Goal: Communication & Community: Answer question/provide support

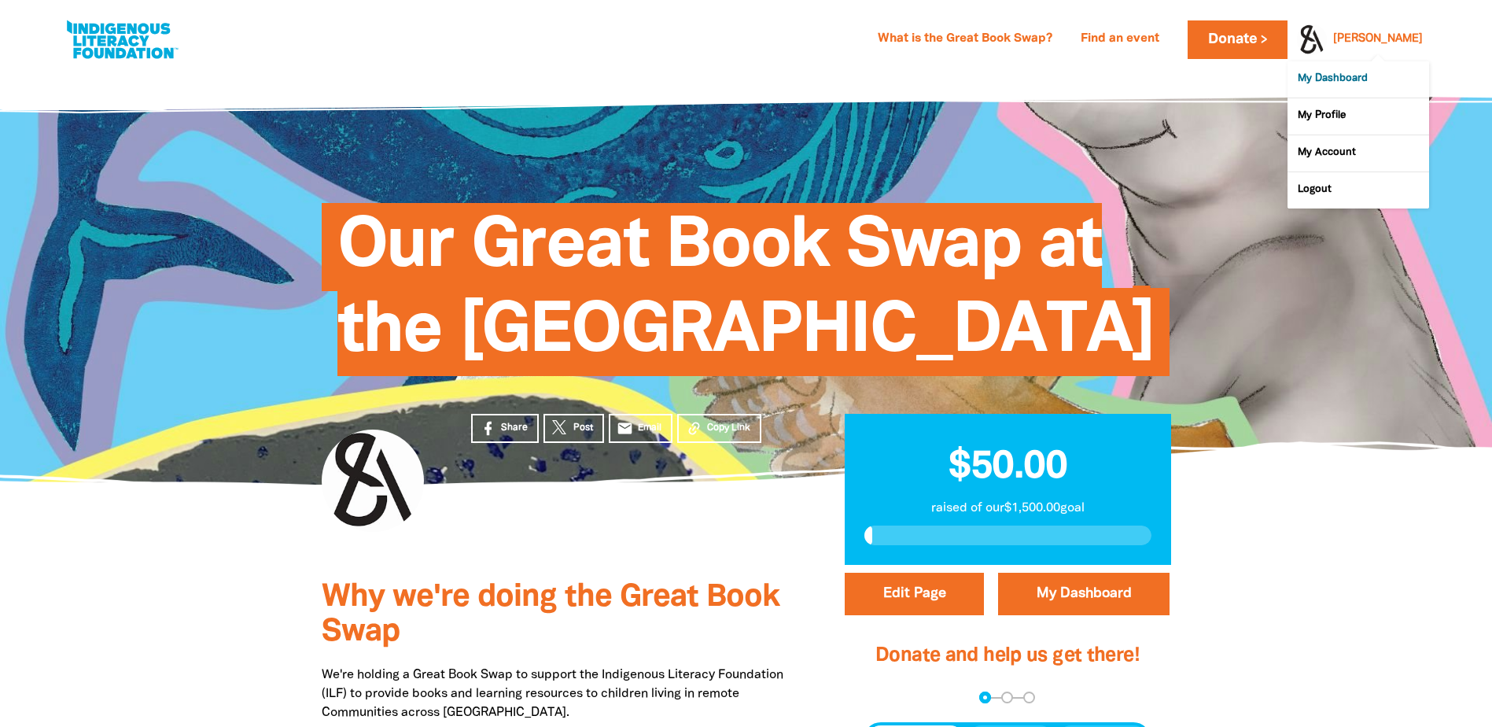
click at [1345, 83] on link "My Dashboard" at bounding box center [1358, 79] width 142 height 36
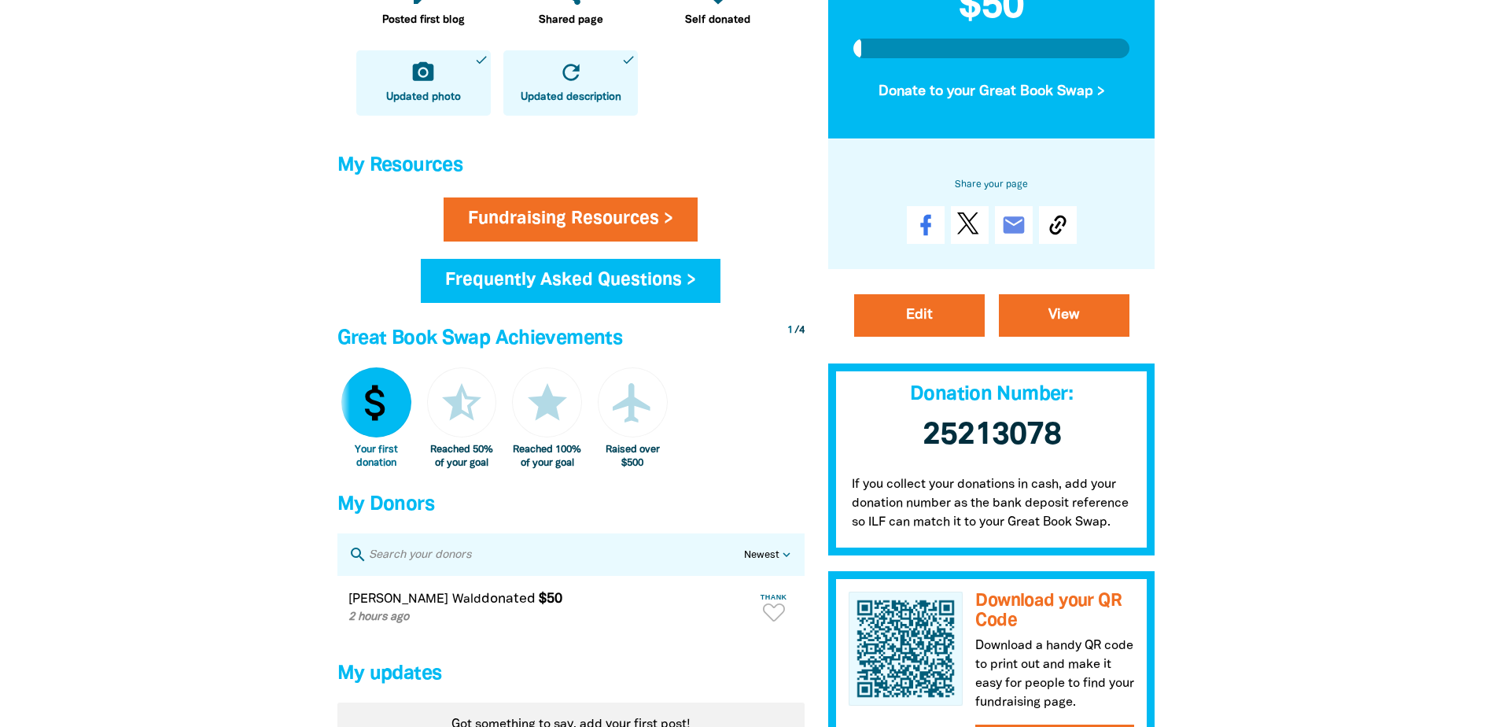
scroll to position [786, 0]
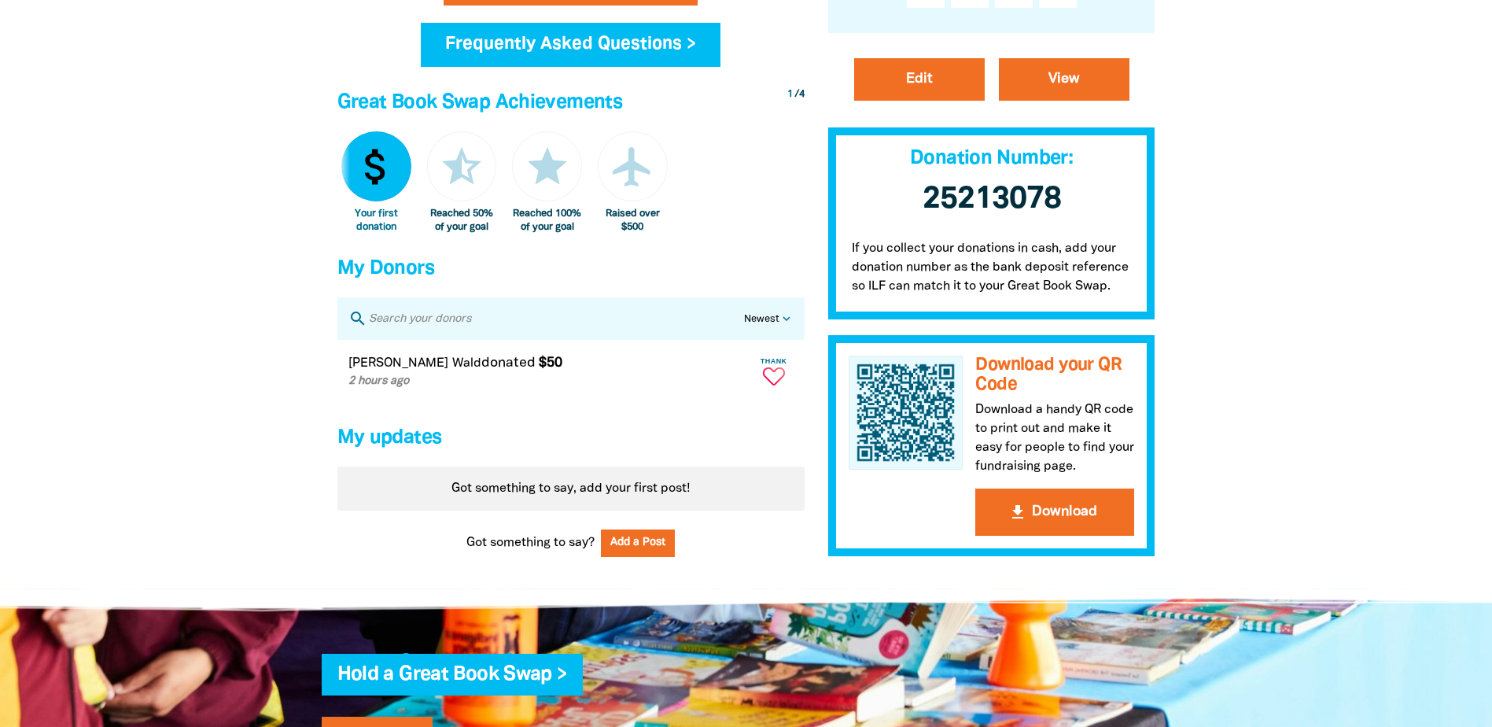
click at [776, 385] on icon "Paginated content" at bounding box center [774, 376] width 22 height 18
type textarea "Thanks [PERSON_NAME] for your donation!"
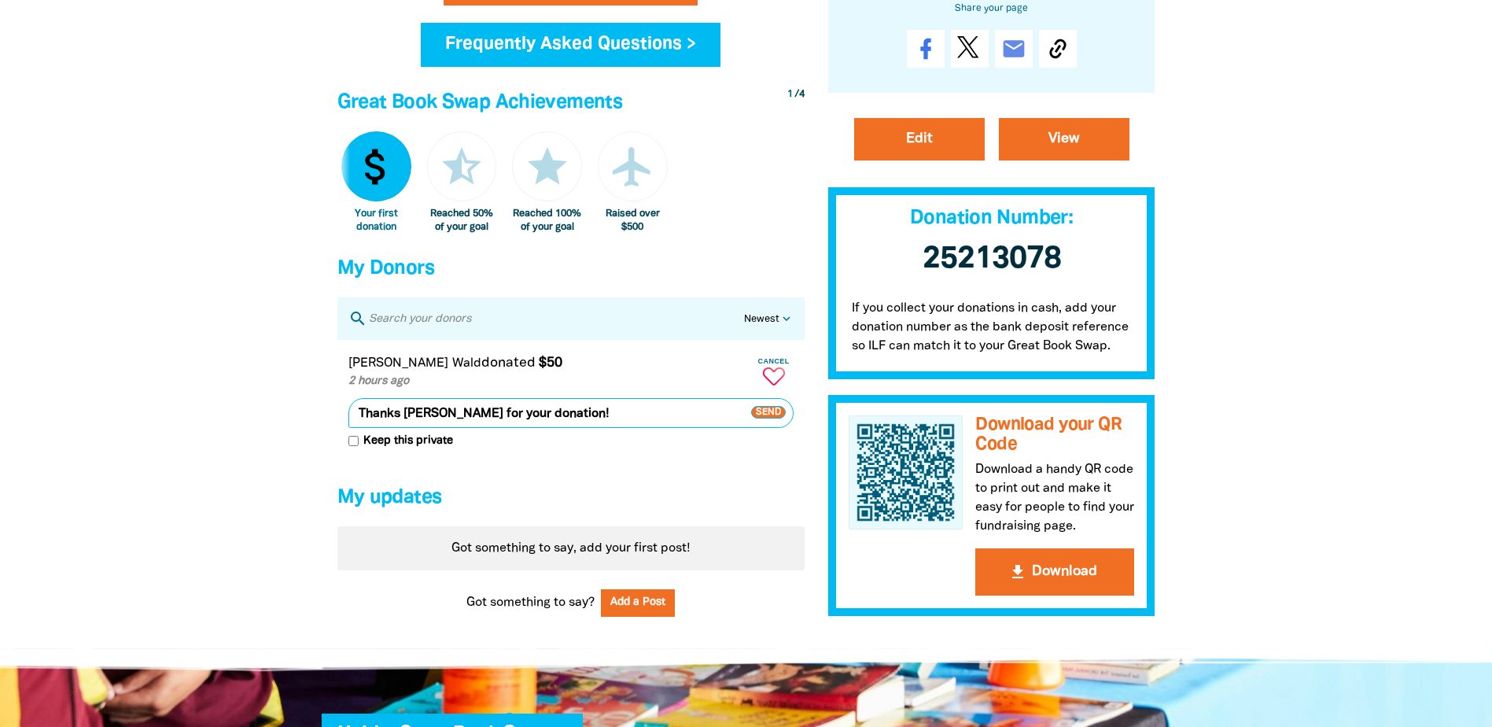
click at [355, 446] on input "Keep this private" at bounding box center [353, 441] width 10 height 10
checkbox input "true"
click at [766, 418] on span "Send" at bounding box center [768, 412] width 35 height 13
